Goal: Communication & Community: Answer question/provide support

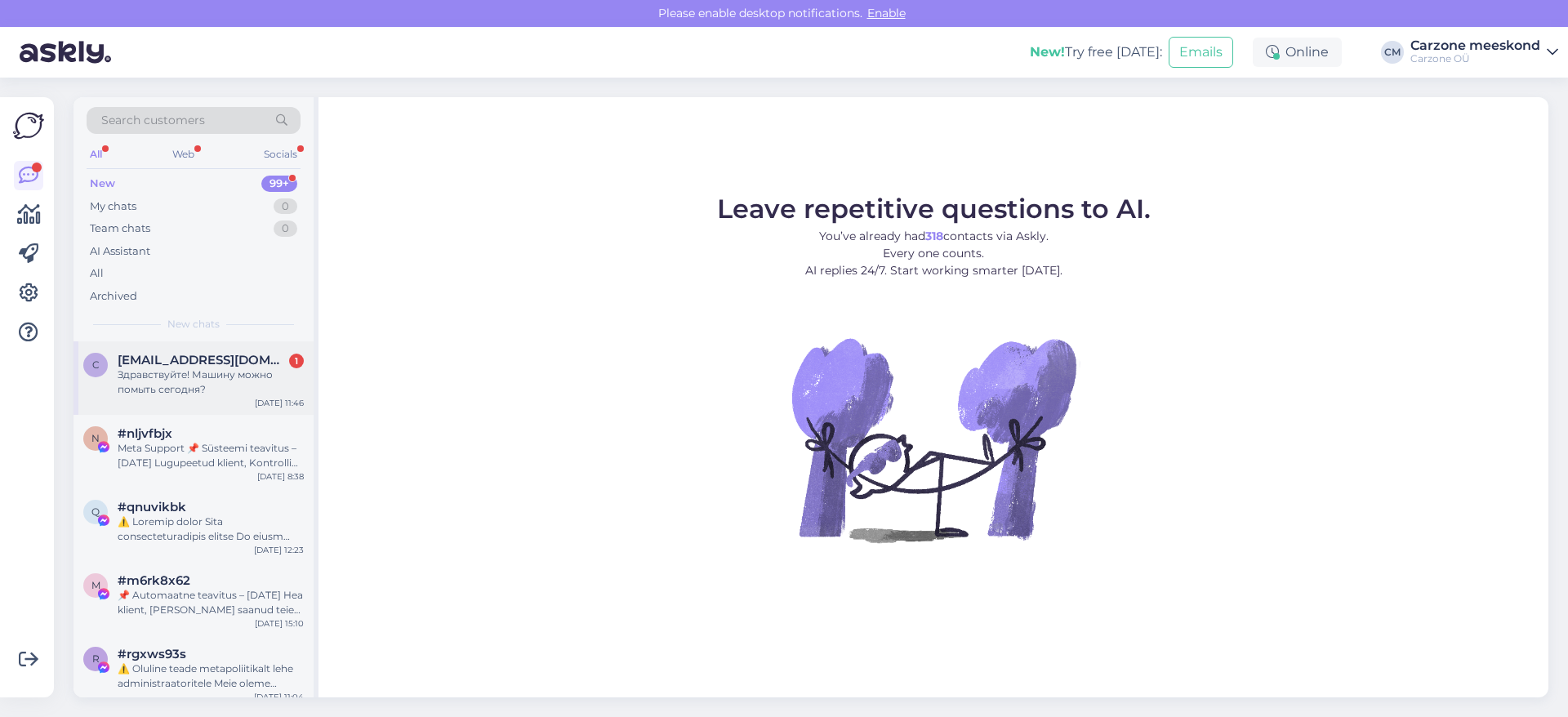
click at [198, 392] on div "Здравствуйте! Машину можно помыть сегодня?" at bounding box center [210, 382] width 186 height 29
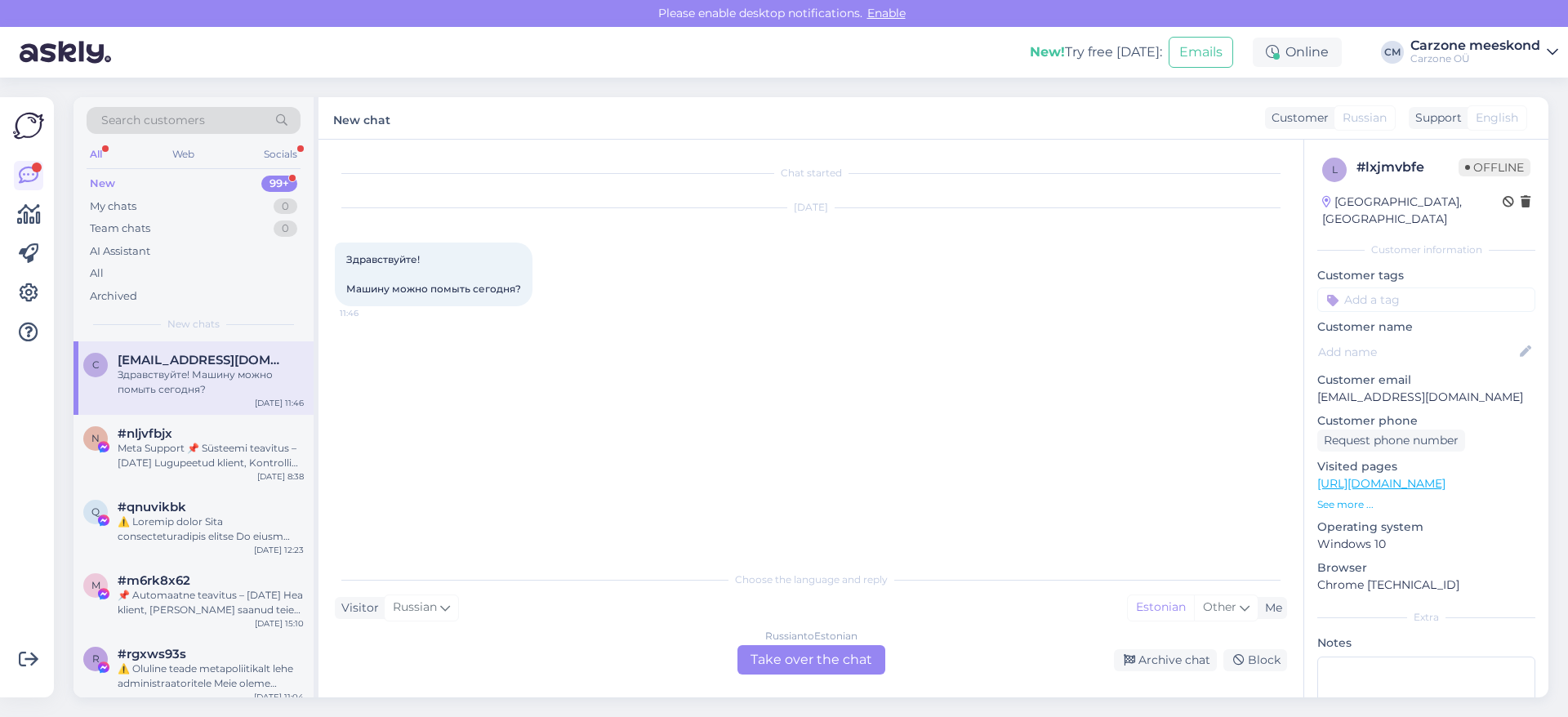
click at [792, 659] on div "Russian to Estonian Take over the chat" at bounding box center [811, 660] width 148 height 29
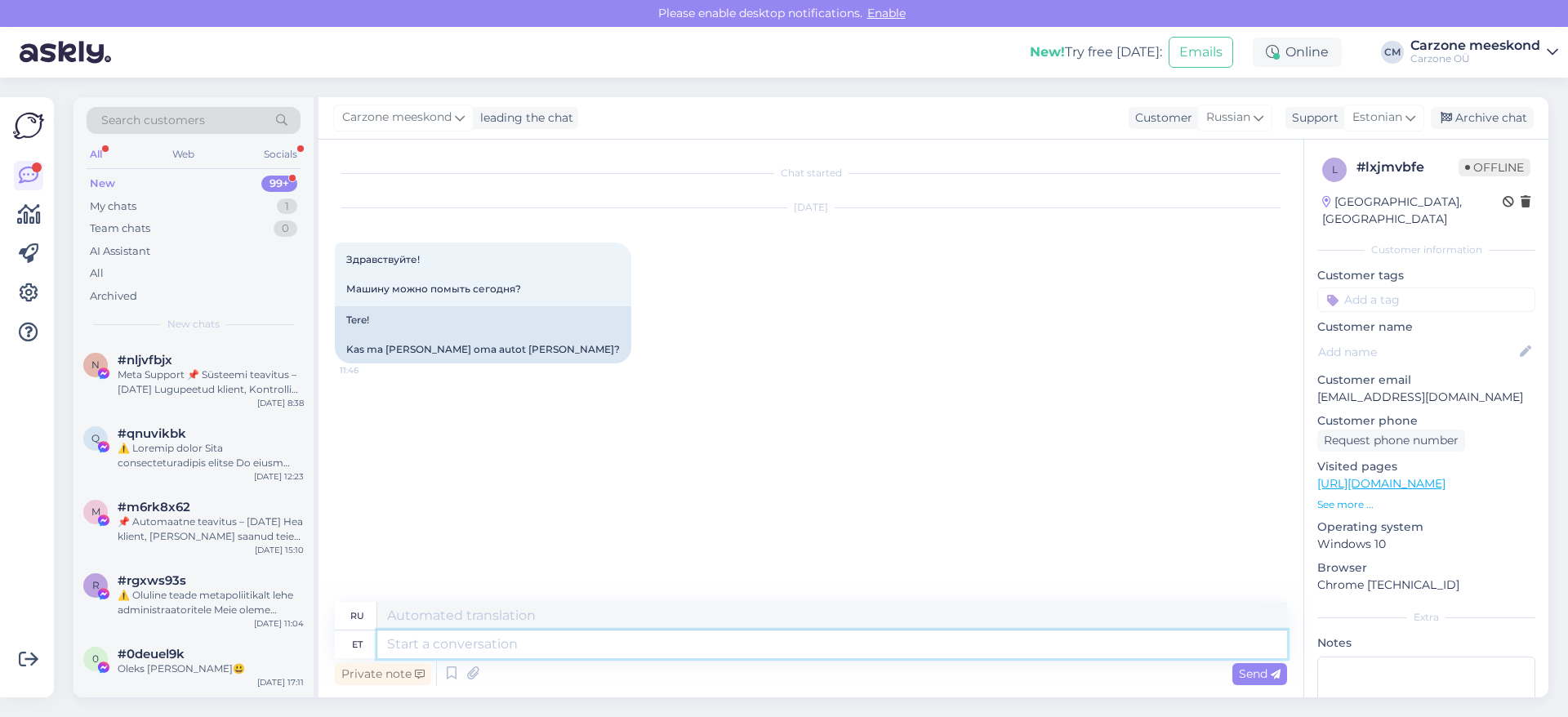
click at [424, 646] on textarea at bounding box center [832, 644] width 910 height 28
type textarea "Tere!"
type textarea "Привет!"
type textarea "Tere! Me"
type textarea "Привет! Мы"
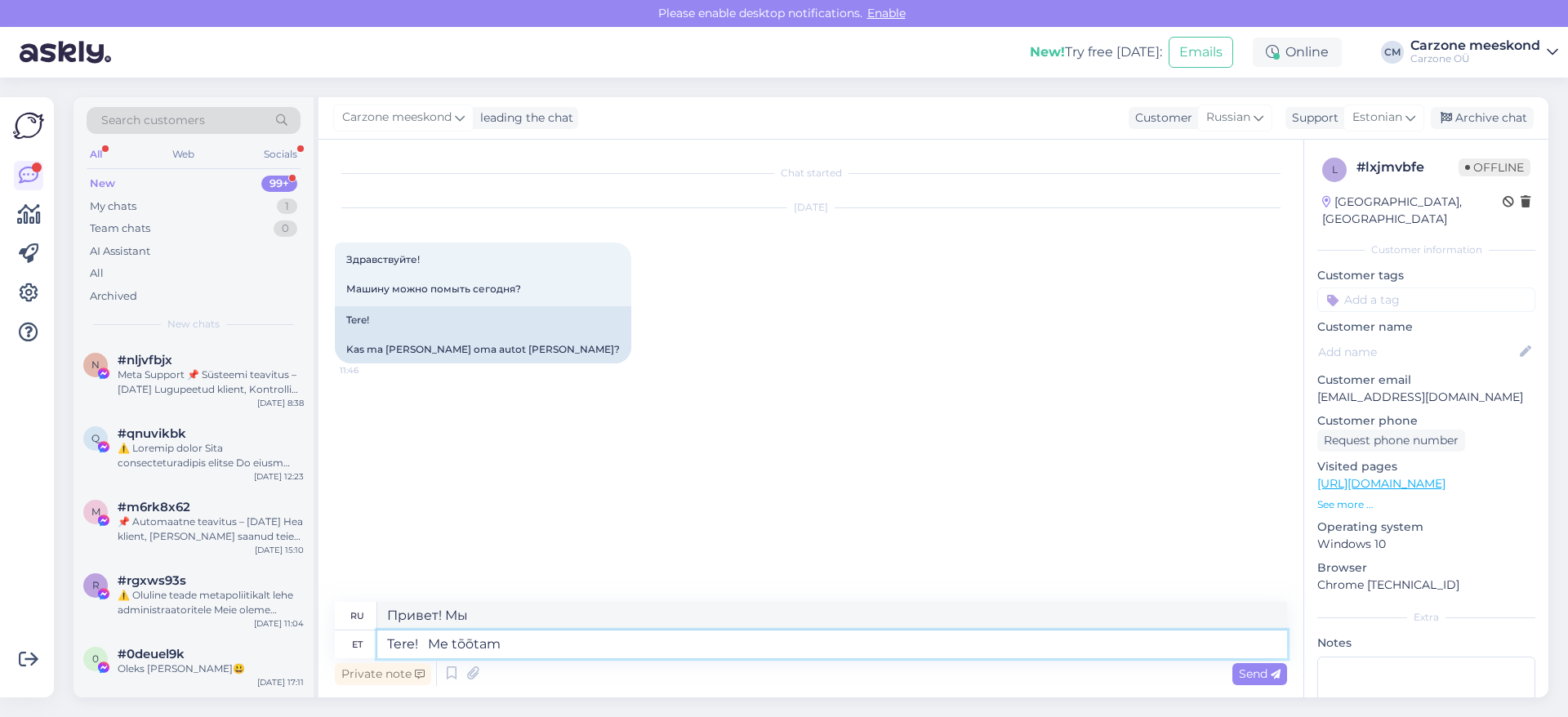
type textarea "Tere! Me tõõtame"
type textarea "Здравствуйте! Мы ждём."
type textarea "Tere! Me tõõtame"
